Goal: Find specific page/section

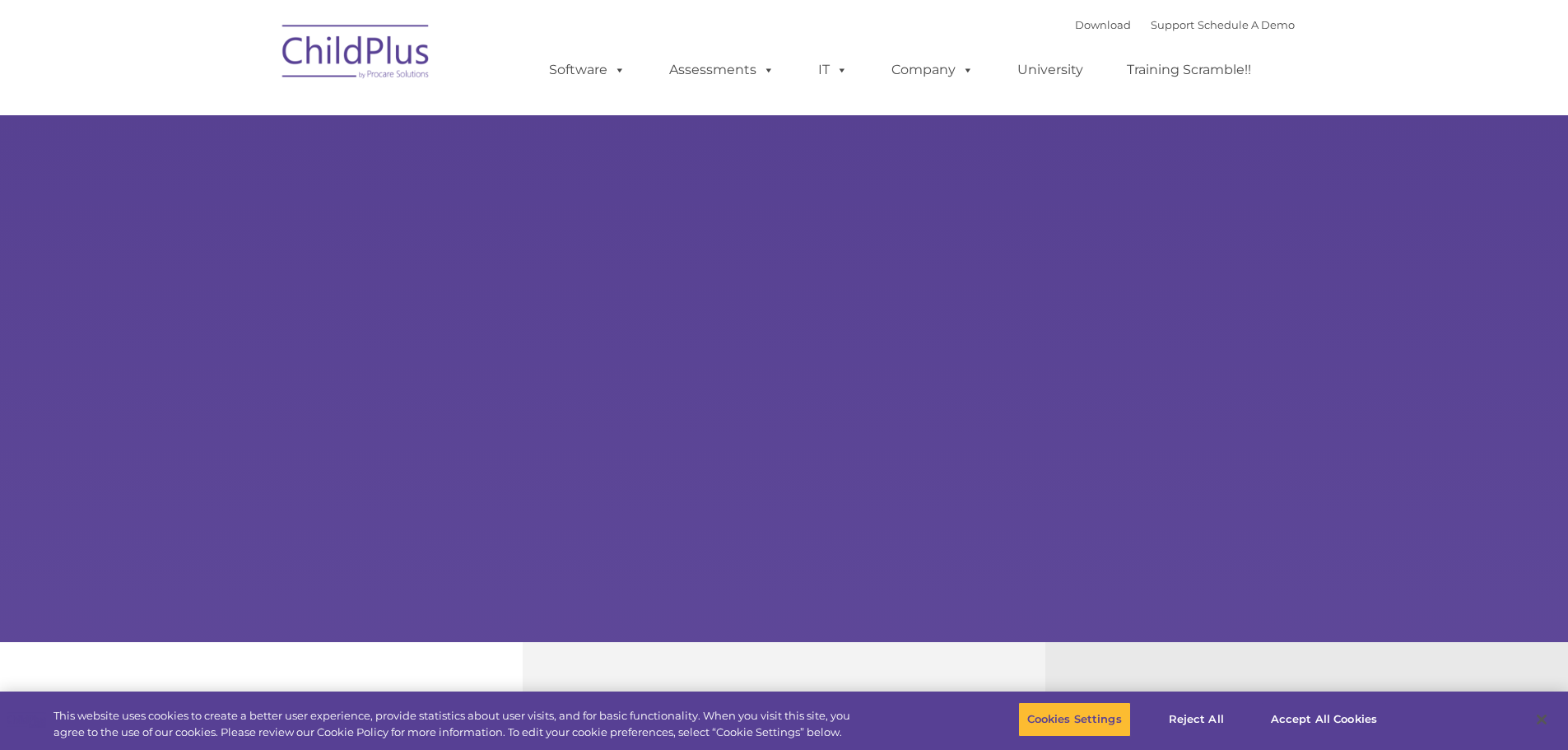
select select "MEDIUM"
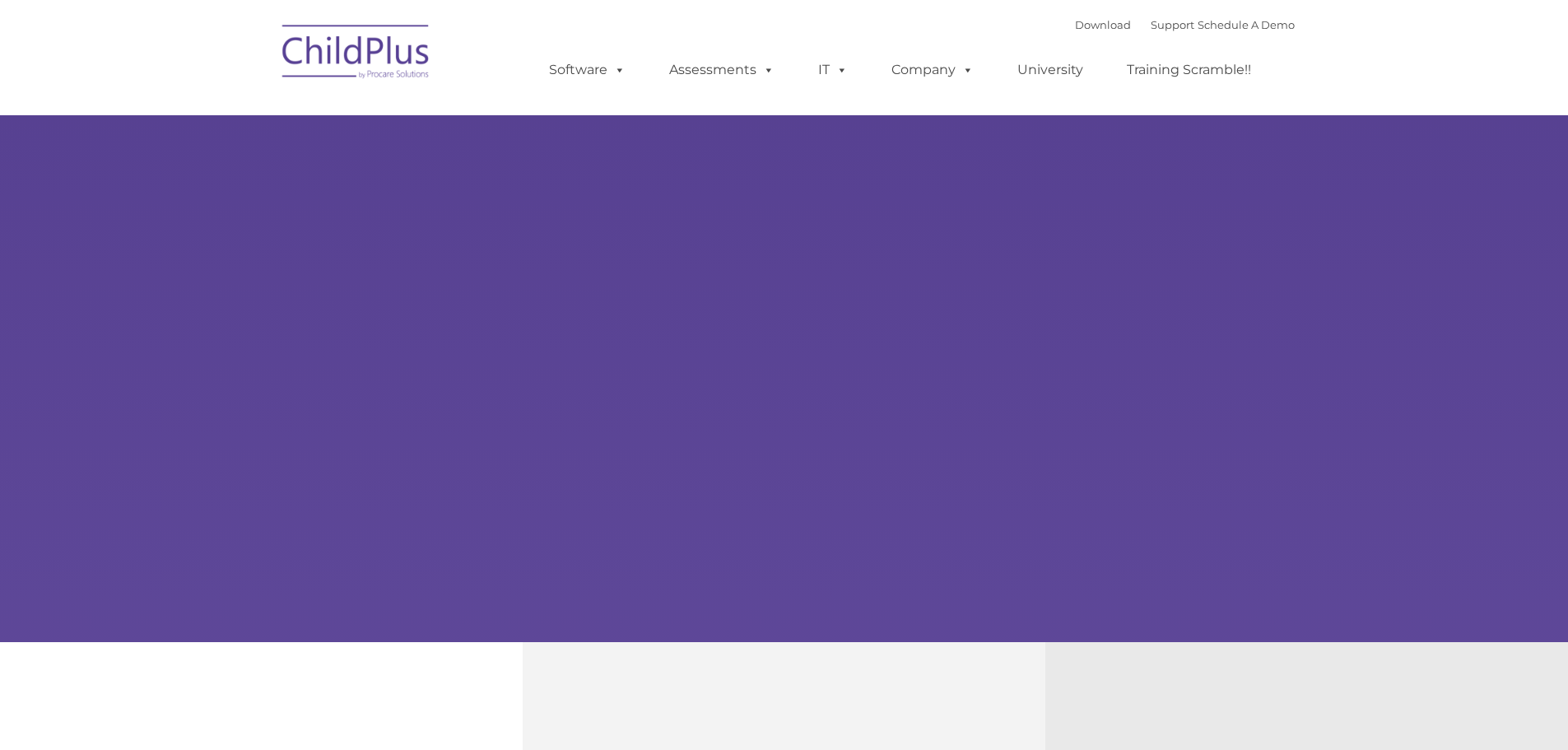
type input ""
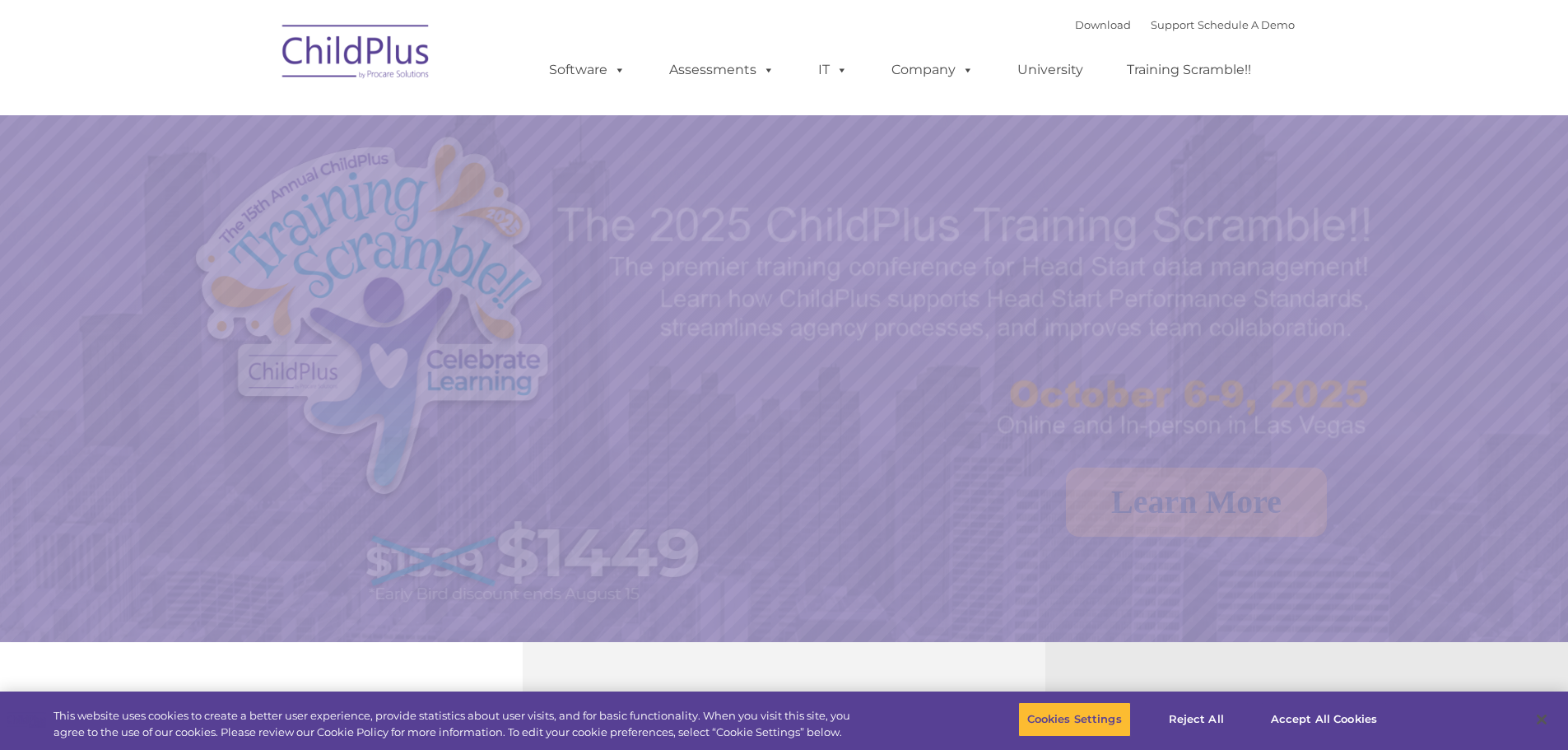
select select "MEDIUM"
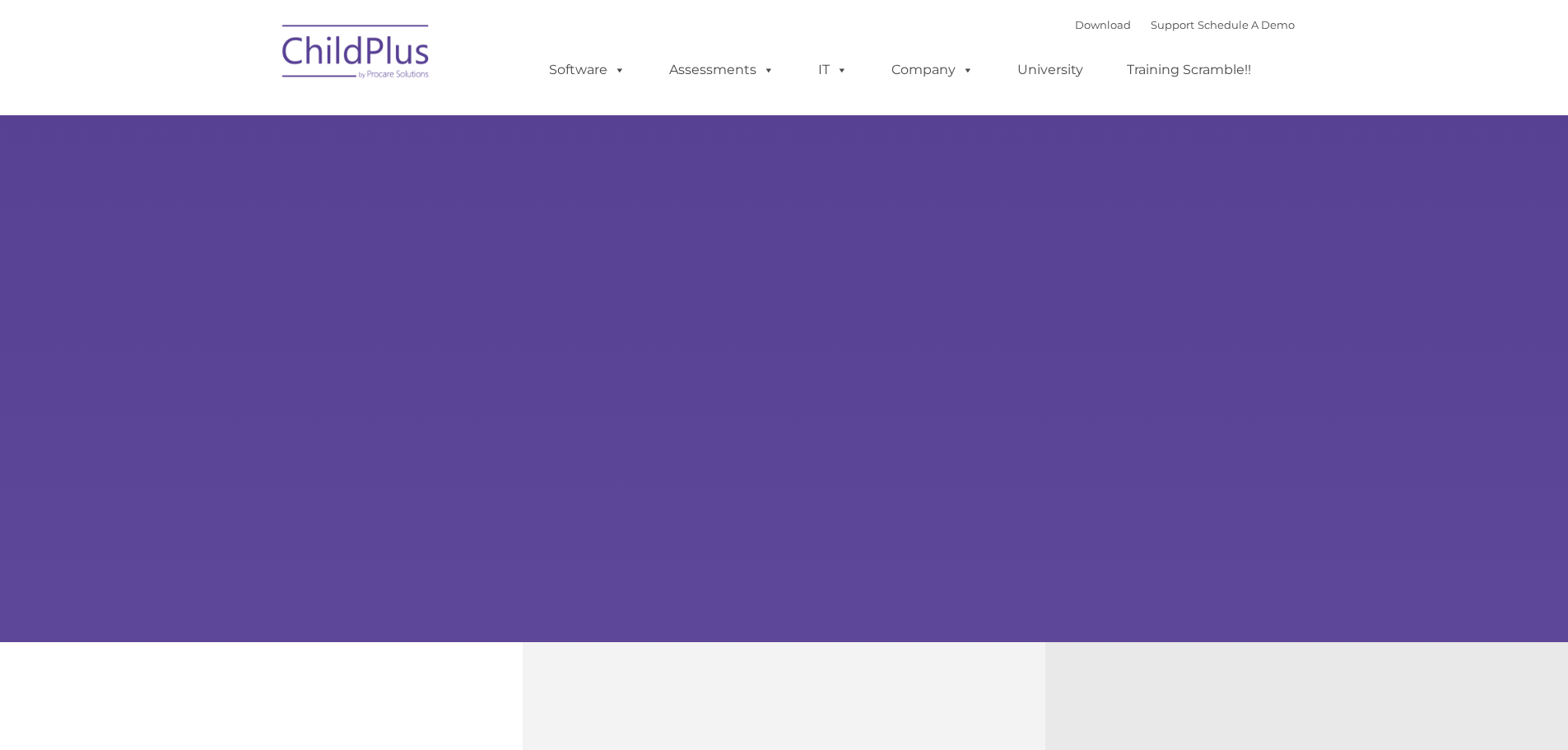
type input ""
